Goal: Information Seeking & Learning: Check status

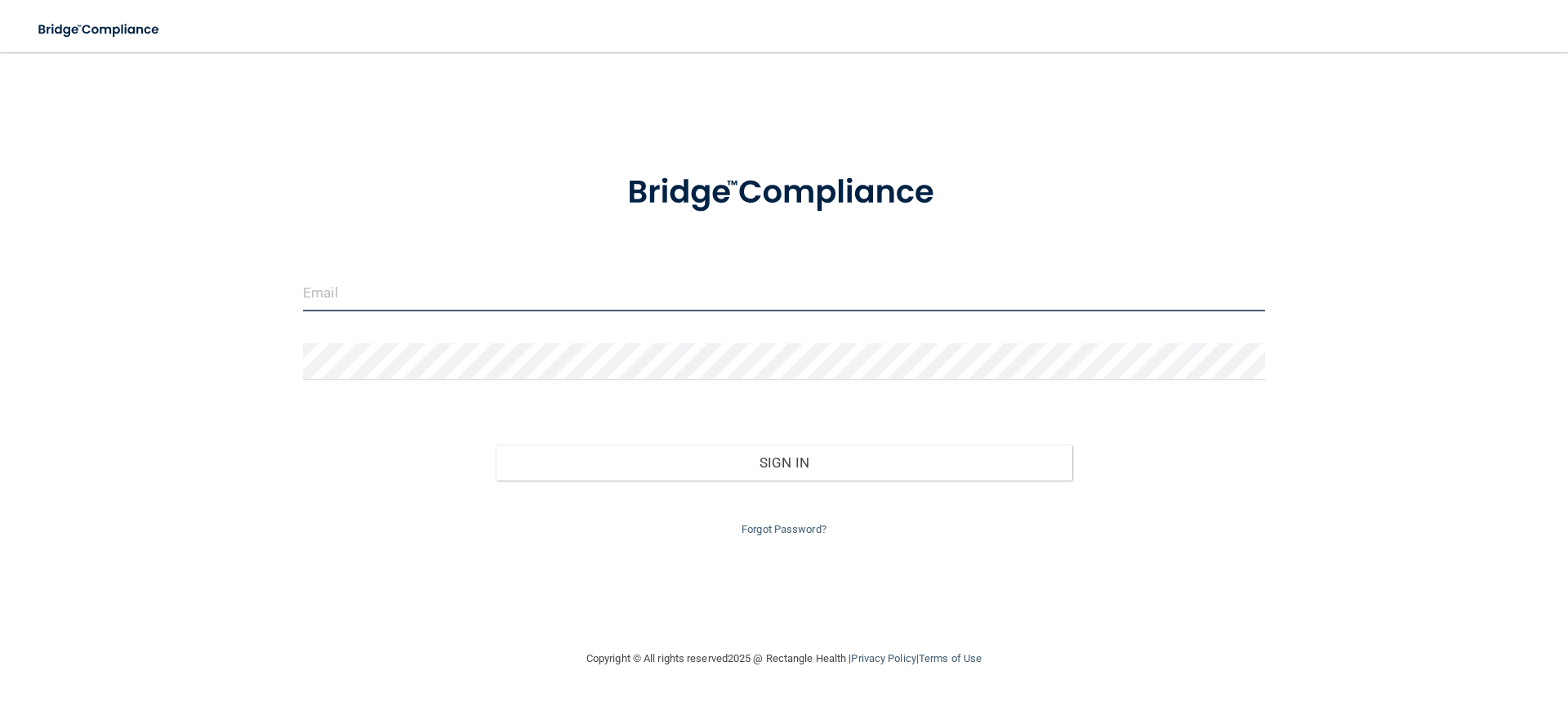
click at [417, 300] on input "email" at bounding box center [784, 292] width 962 height 37
type input "[EMAIL_ADDRESS][DOMAIN_NAME]"
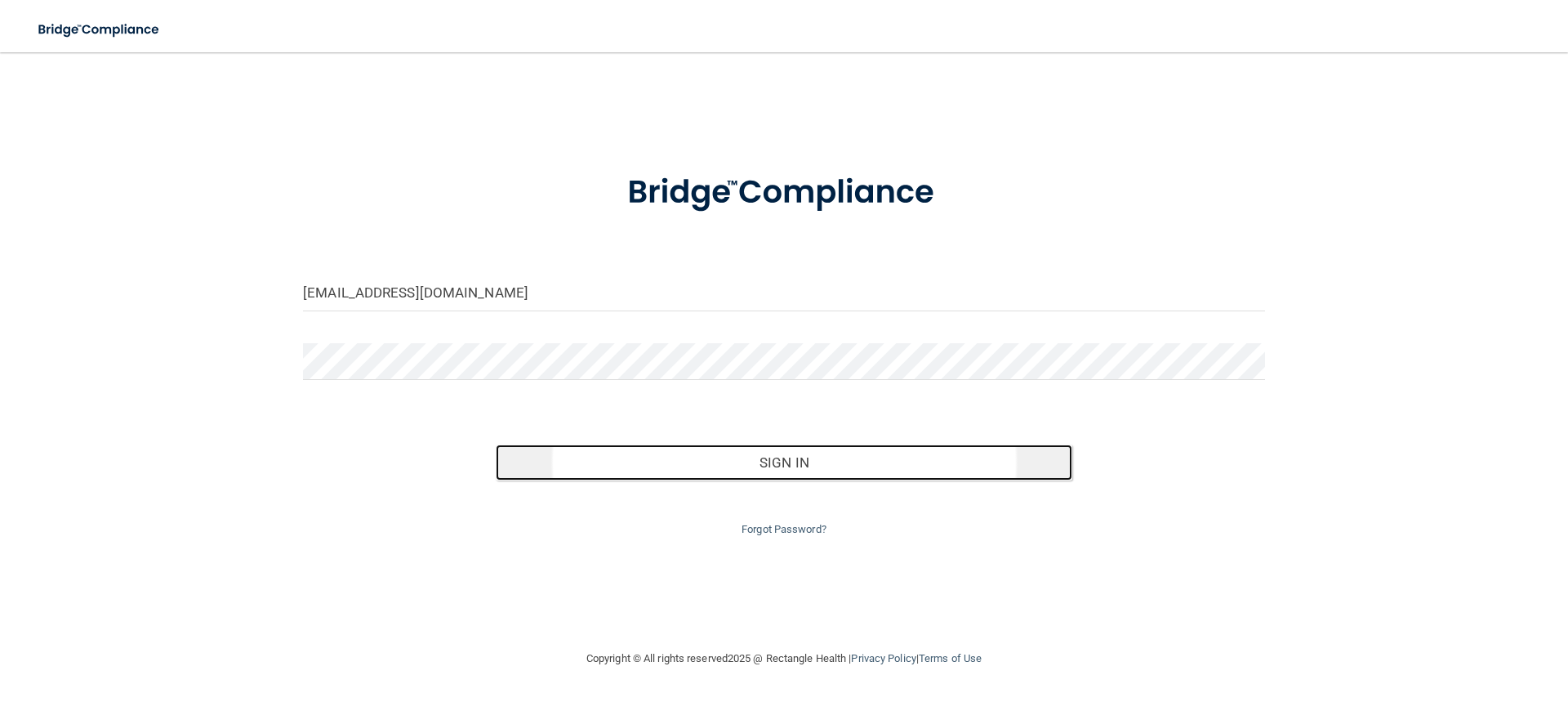
click at [789, 466] on button "Sign In" at bounding box center [784, 463] width 577 height 36
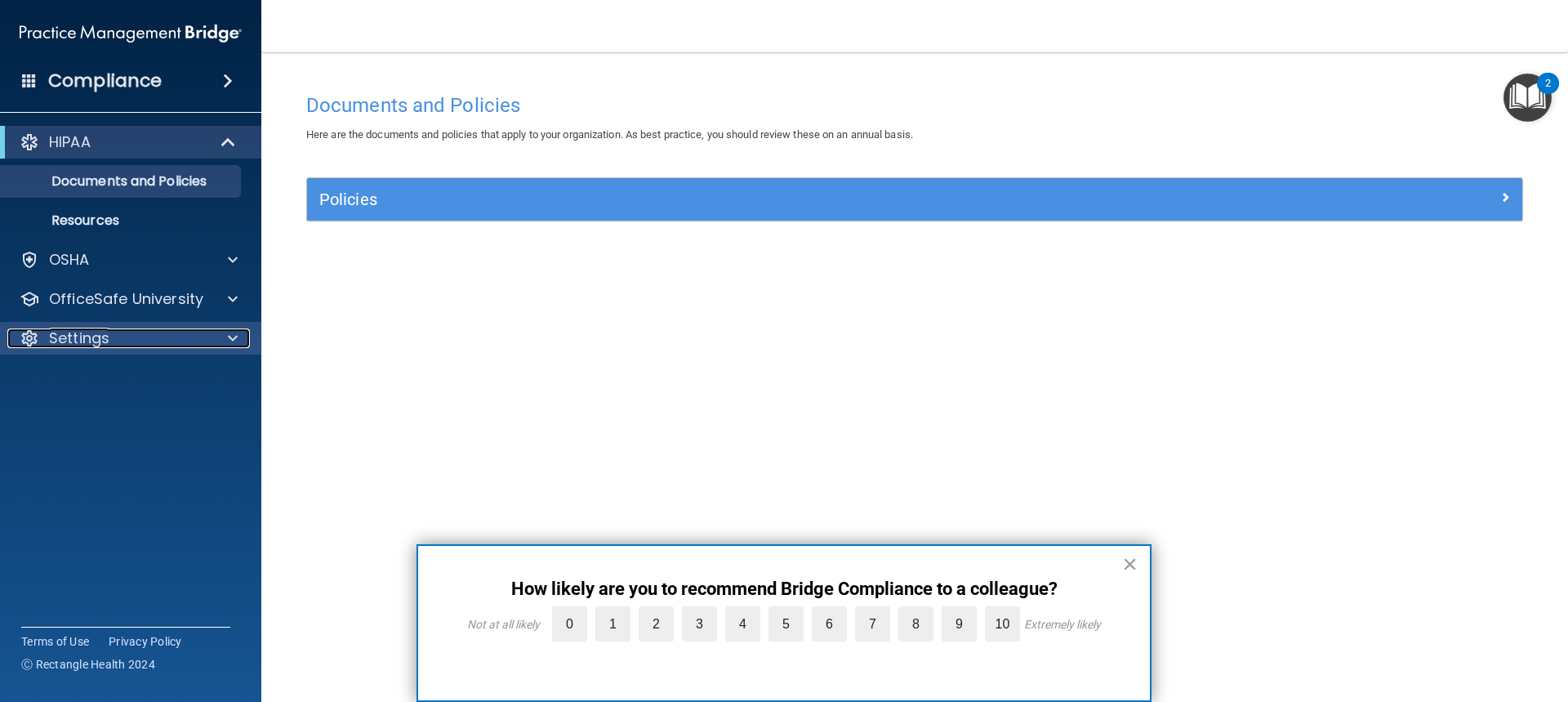
click at [239, 340] on div at bounding box center [230, 338] width 41 height 20
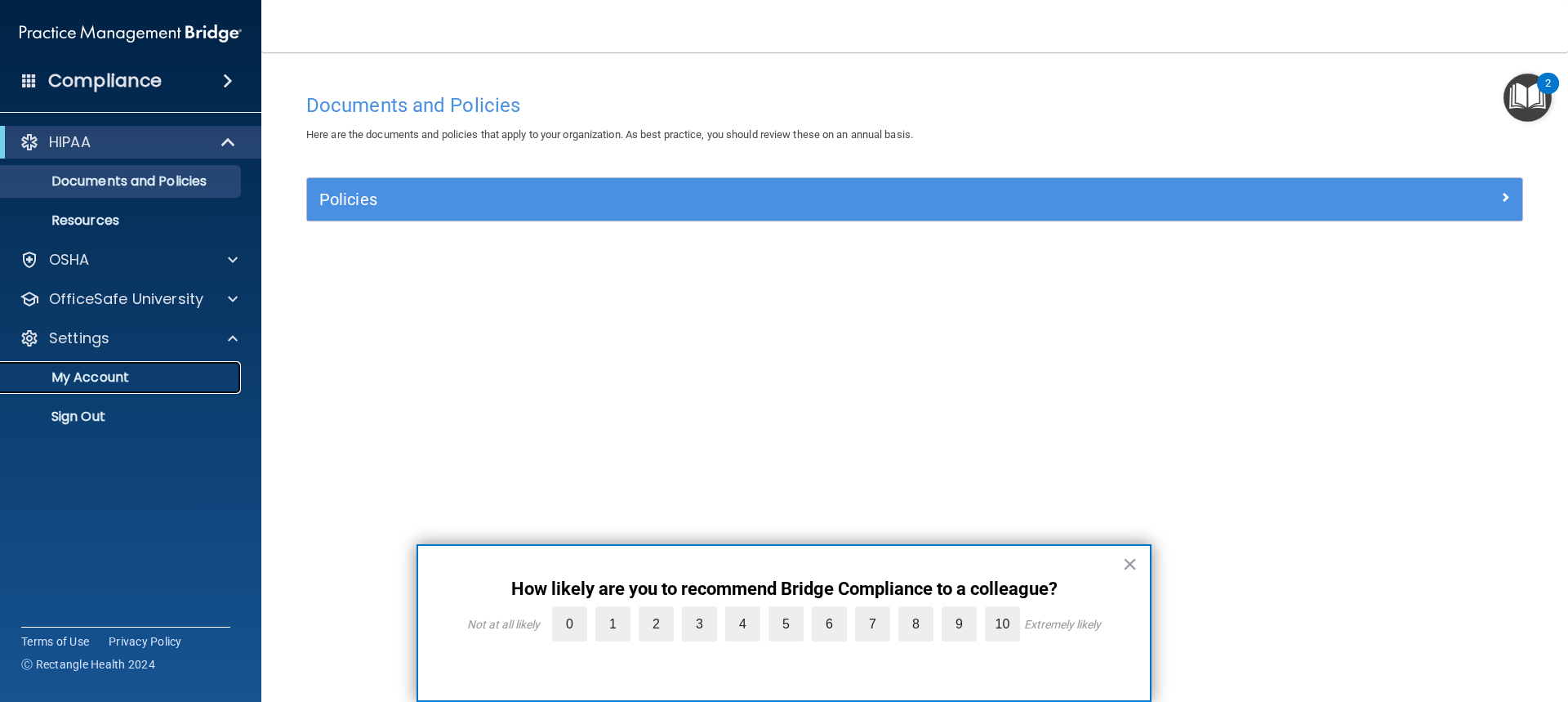
click at [131, 370] on p "My Account" at bounding box center [122, 377] width 223 height 16
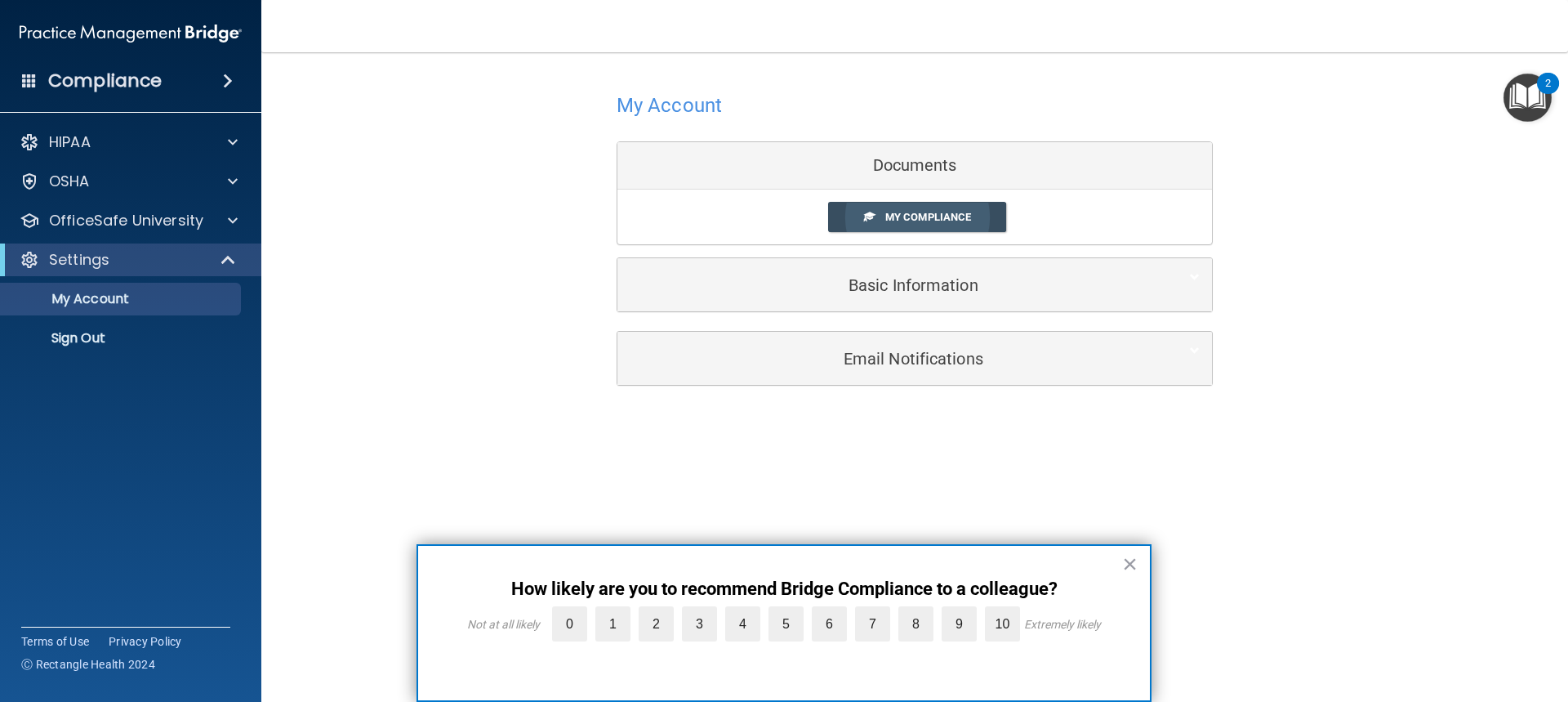
click at [898, 216] on span "My Compliance" at bounding box center [927, 216] width 86 height 12
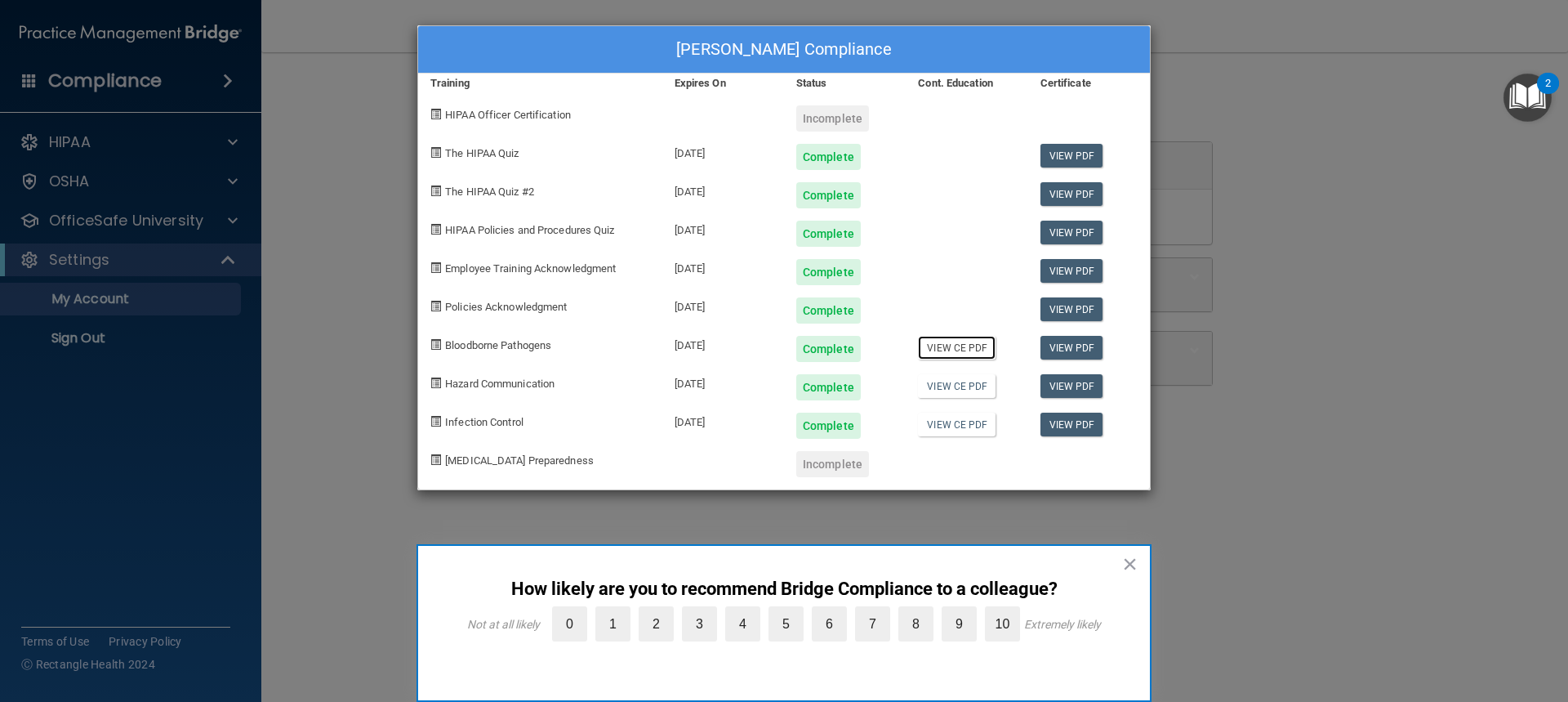
click at [969, 349] on link "View CE PDF" at bounding box center [956, 348] width 77 height 24
click at [944, 393] on link "View CE PDF" at bounding box center [956, 386] width 77 height 24
click at [972, 430] on link "View CE PDF" at bounding box center [956, 424] width 77 height 24
